Goal: Task Accomplishment & Management: Complete application form

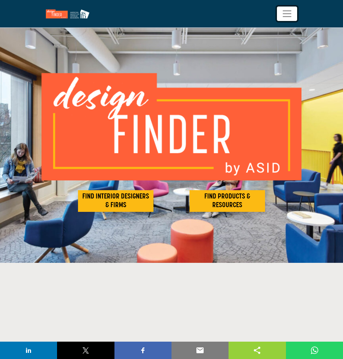
click at [279, 16] on button "Toggle navigation" at bounding box center [287, 13] width 20 height 14
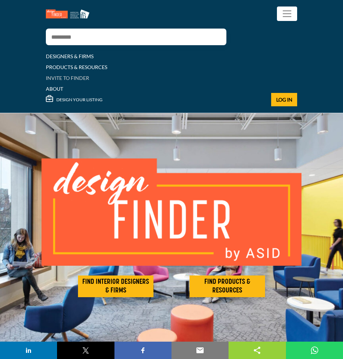
click at [66, 78] on link "INVITE TO FINDER" at bounding box center [67, 78] width 43 height 6
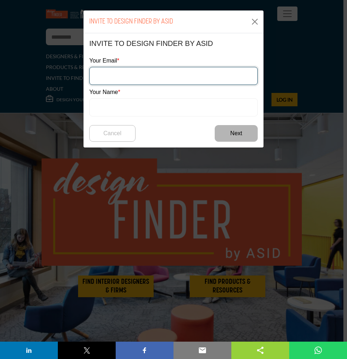
click at [133, 68] on input "email" at bounding box center [173, 76] width 168 height 18
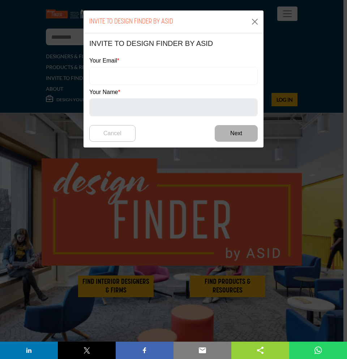
click at [66, 54] on div "INVITE TO DESIGN FINDER BY ASID INVITE TO DESIGN FINDER BY ASID Your Email Your…" at bounding box center [173, 179] width 347 height 359
click at [61, 56] on div "INVITE TO DESIGN FINDER BY ASID INVITE TO DESIGN FINDER BY ASID Your Email Your…" at bounding box center [173, 179] width 347 height 359
click at [253, 23] on button "Close" at bounding box center [255, 22] width 12 height 12
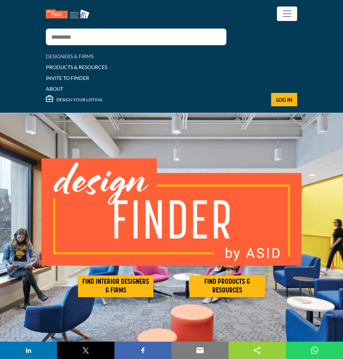
click at [62, 54] on link "DESIGNERS & FIRMS" at bounding box center [70, 56] width 48 height 6
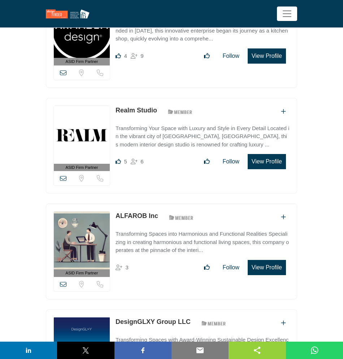
scroll to position [1319, 0]
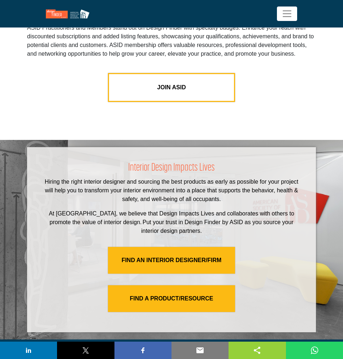
scroll to position [1846, 0]
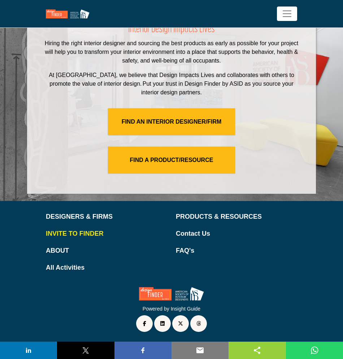
click at [78, 234] on p "INVITE TO FINDER" at bounding box center [106, 234] width 121 height 10
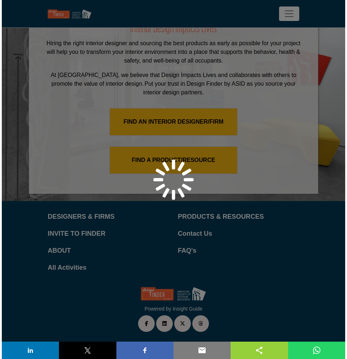
scroll to position [1693, 0]
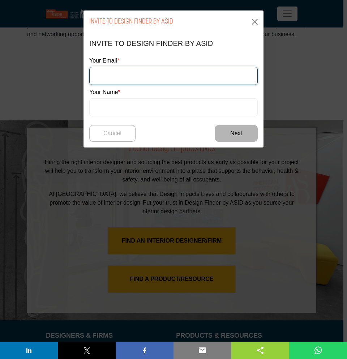
click at [127, 77] on input "email" at bounding box center [173, 76] width 168 height 18
type input "**********"
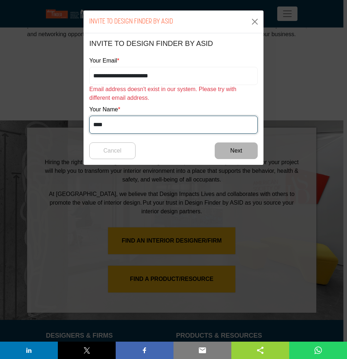
type input "*****"
